Goal: Information Seeking & Learning: Learn about a topic

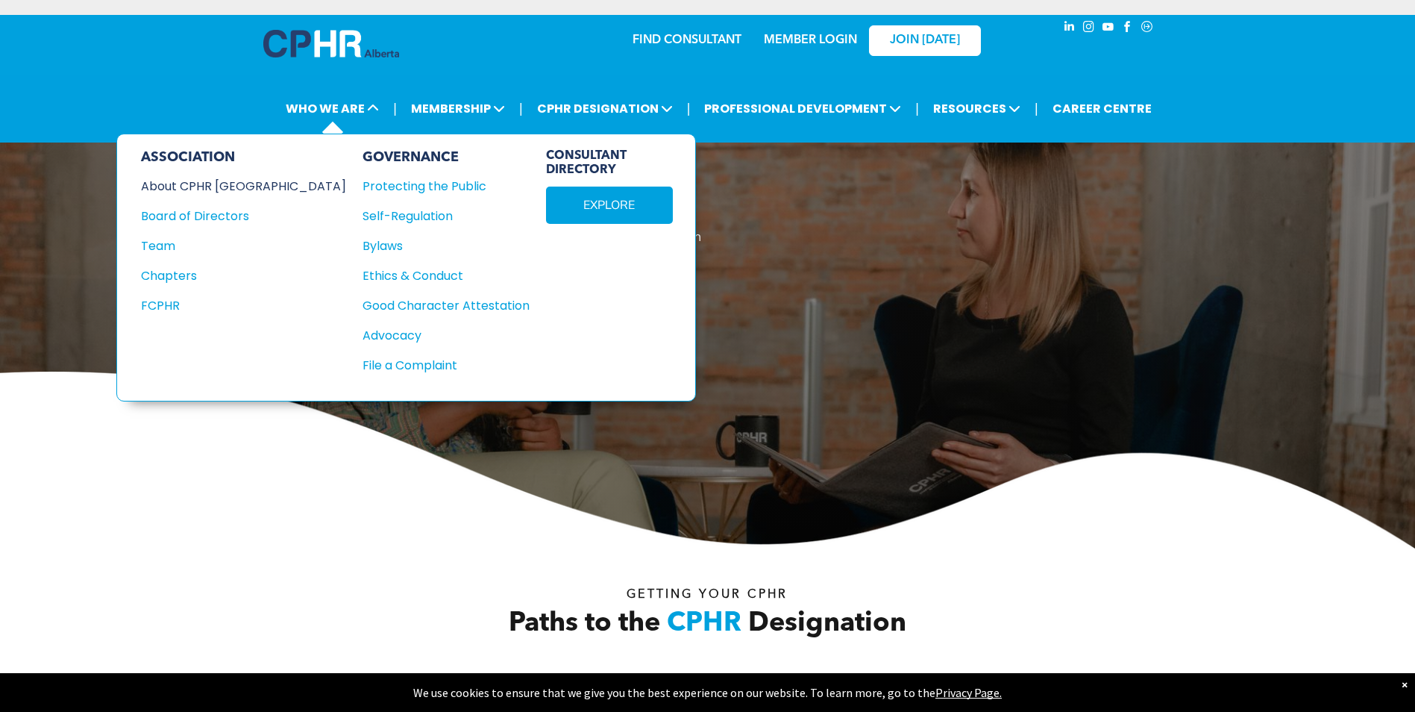
click at [230, 184] on div "About CPHR [GEOGRAPHIC_DATA]" at bounding box center [233, 186] width 185 height 19
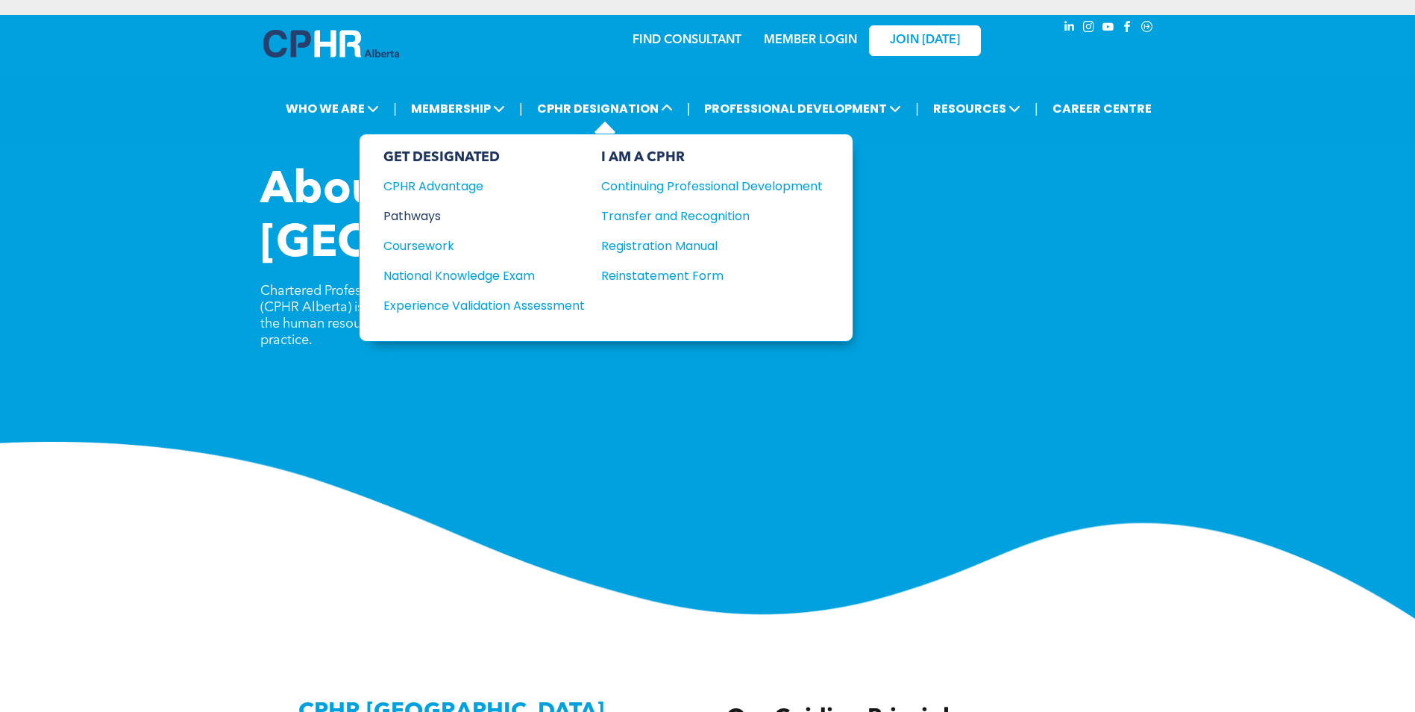
click at [445, 216] on div "Pathways" at bounding box center [474, 216] width 181 height 19
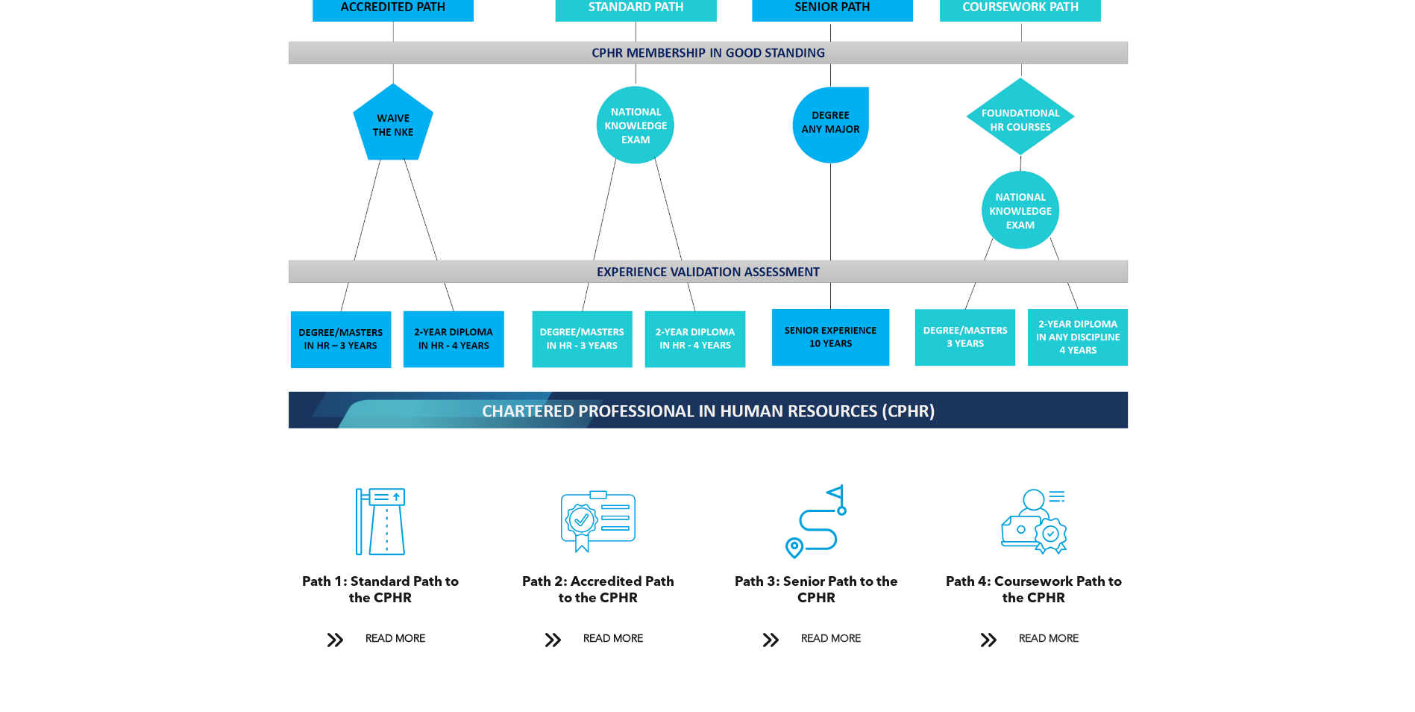
scroll to position [1492, 0]
